Goal: Task Accomplishment & Management: Manage account settings

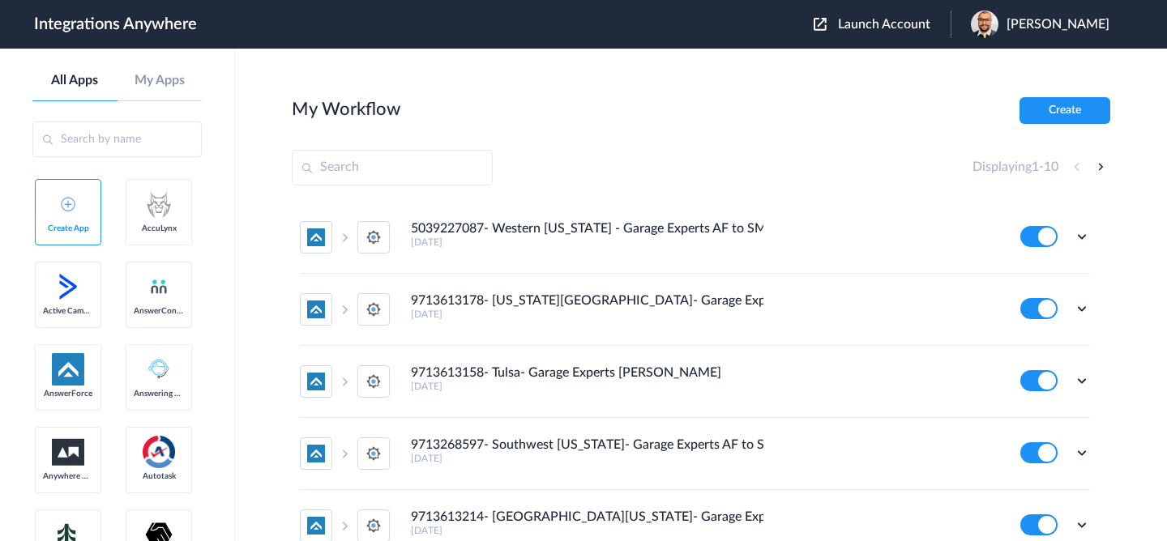
click at [860, 25] on span "Launch Account" at bounding box center [884, 24] width 92 height 13
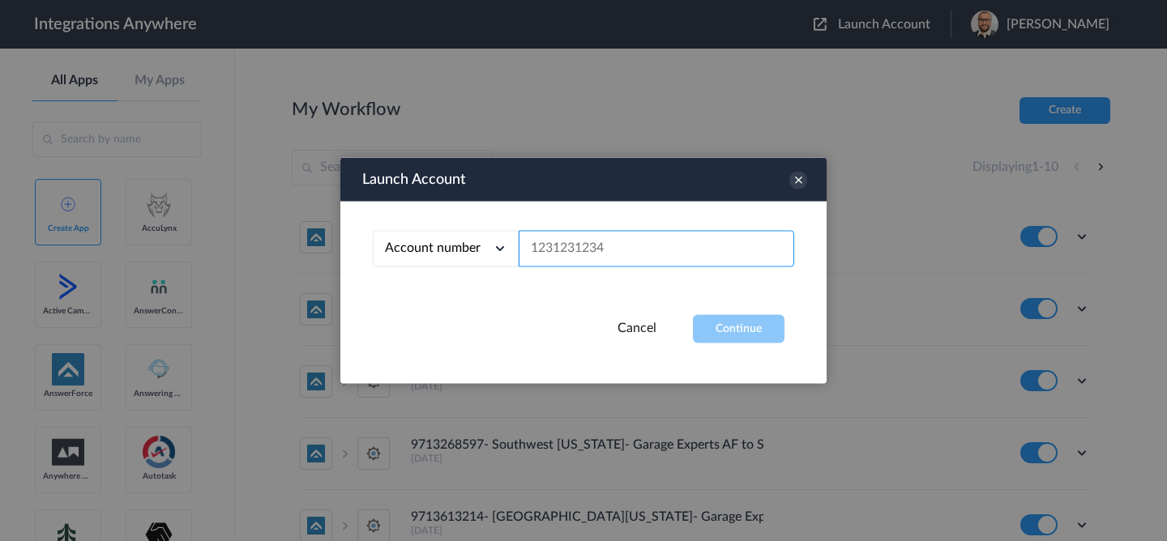
click at [643, 254] on input "text" at bounding box center [656, 249] width 275 height 36
paste input "8669800931"
type input "8669800931"
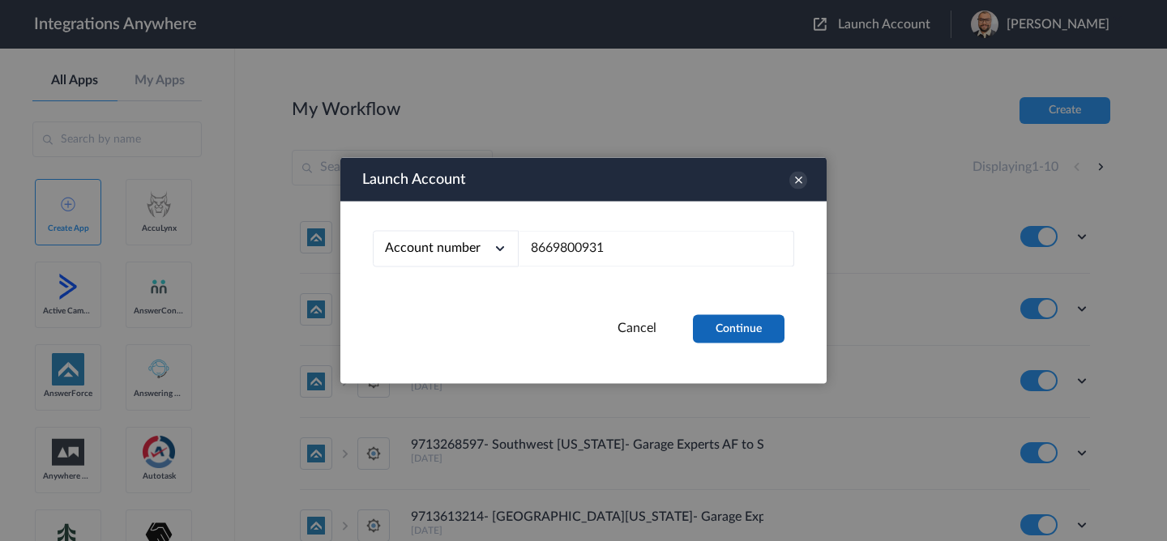
click at [701, 316] on button "Continue" at bounding box center [739, 329] width 92 height 28
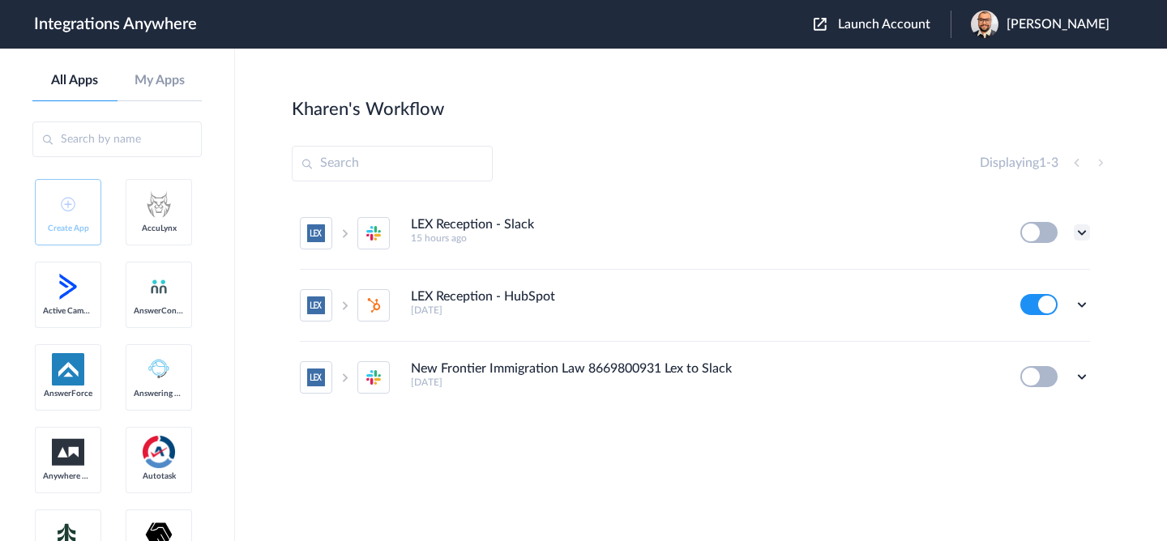
click at [1079, 228] on icon at bounding box center [1082, 232] width 16 height 16
click at [971, 207] on li "LEX Reception - Slack 15 hours ago Edit Task history Delete" at bounding box center [695, 234] width 790 height 72
click at [1080, 231] on icon at bounding box center [1082, 232] width 16 height 16
click at [1031, 331] on span "Delete" at bounding box center [1031, 329] width 32 height 11
click at [1031, 331] on span "Are you sure?" at bounding box center [1026, 336] width 58 height 25
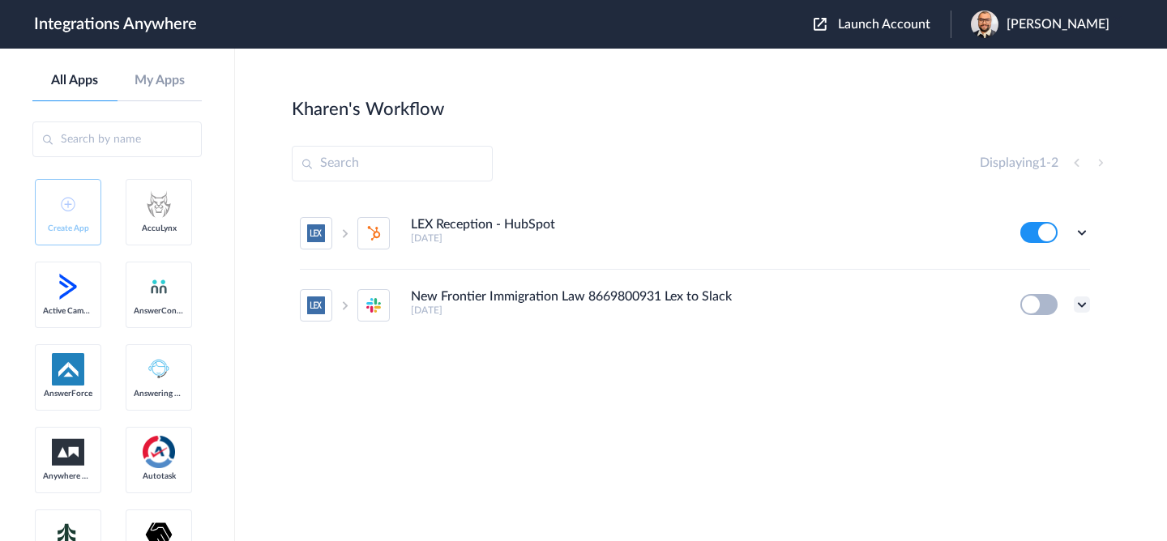
click at [1077, 302] on icon at bounding box center [1082, 305] width 16 height 16
click at [1053, 411] on li "Delete" at bounding box center [1036, 402] width 105 height 30
click at [1053, 411] on li "Are you sure?" at bounding box center [1036, 409] width 105 height 44
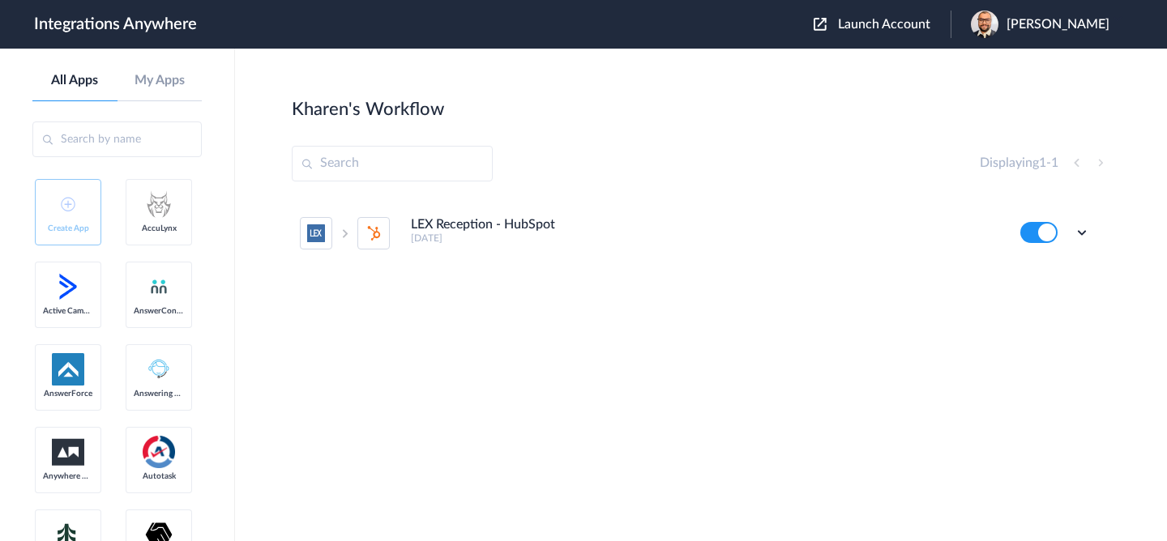
click at [773, 331] on div "LEX Reception - HubSpot [DATE] Edit Task history Delete" at bounding box center [701, 319] width 818 height 243
